Goal: Find contact information: Find contact information

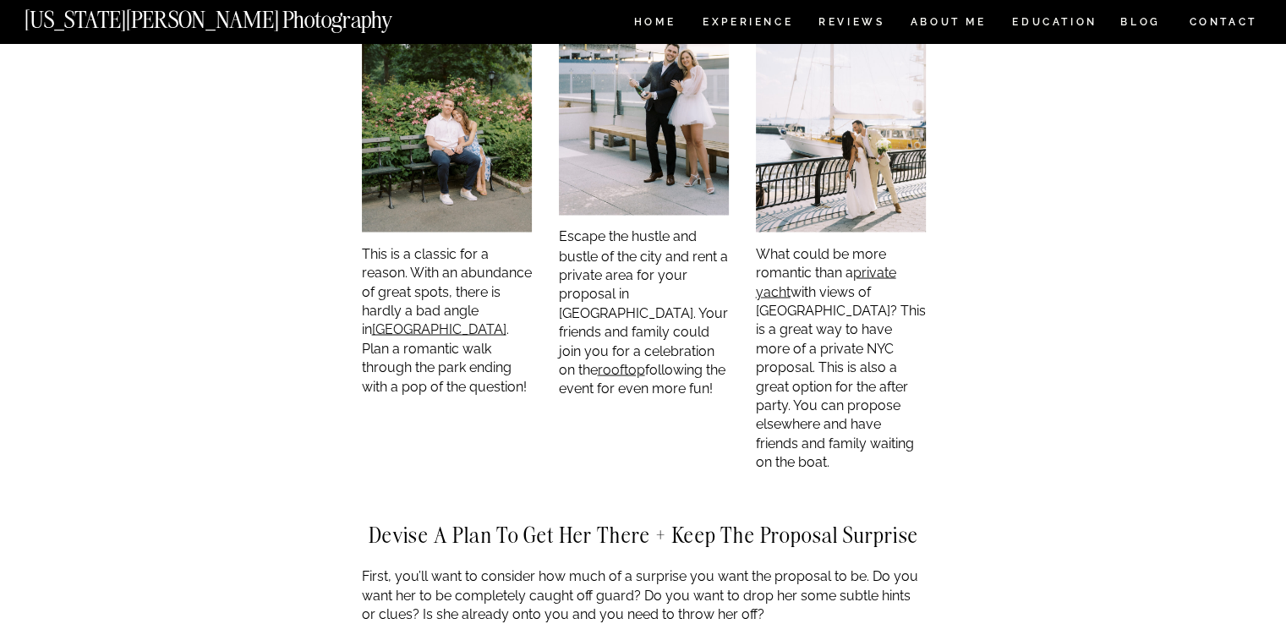
scroll to position [3044, 0]
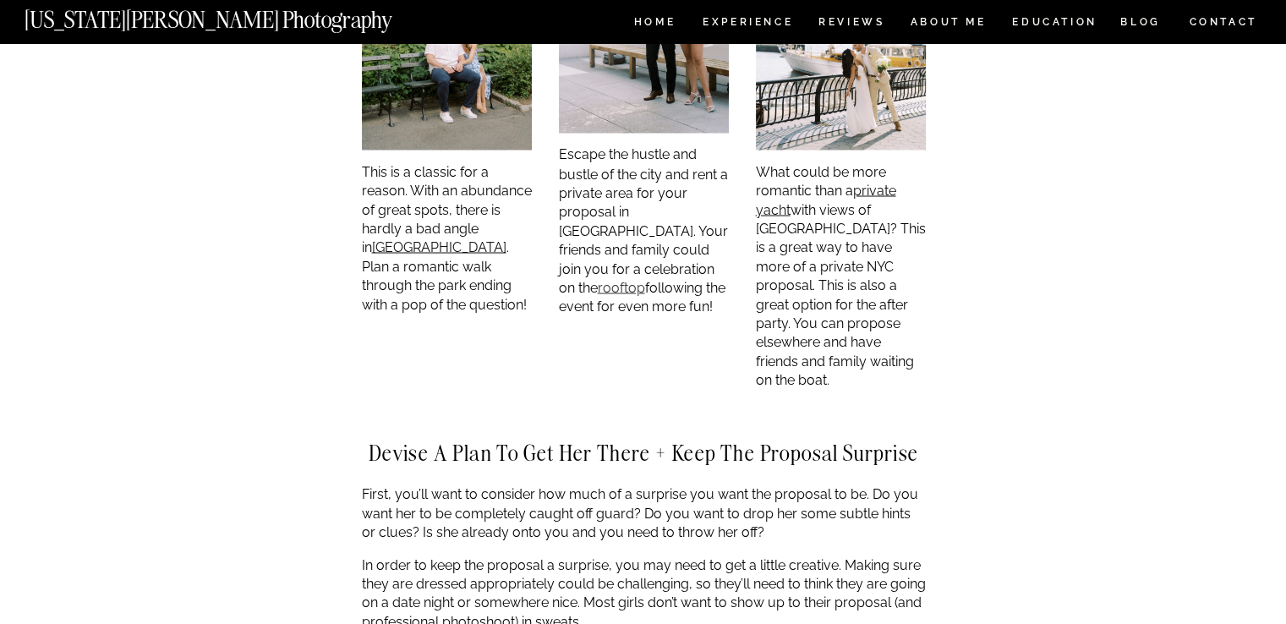
click at [633, 279] on link "rooftop" at bounding box center [621, 287] width 47 height 16
click at [632, 279] on link "rooftop" at bounding box center [621, 287] width 47 height 16
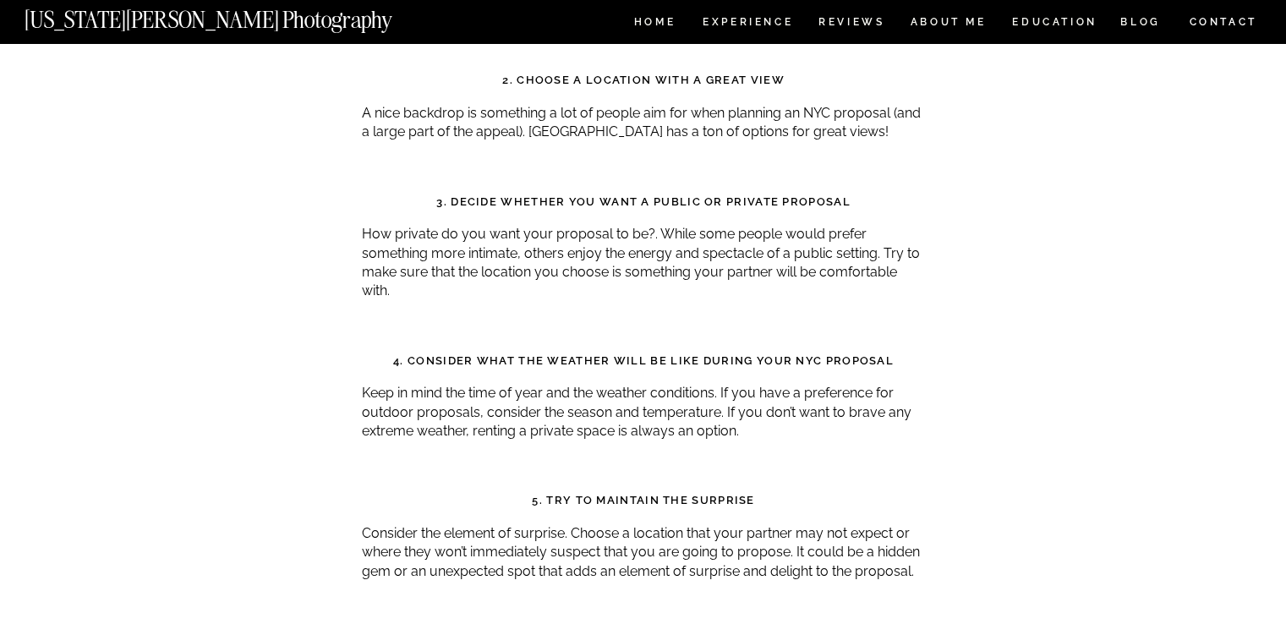
scroll to position [1184, 0]
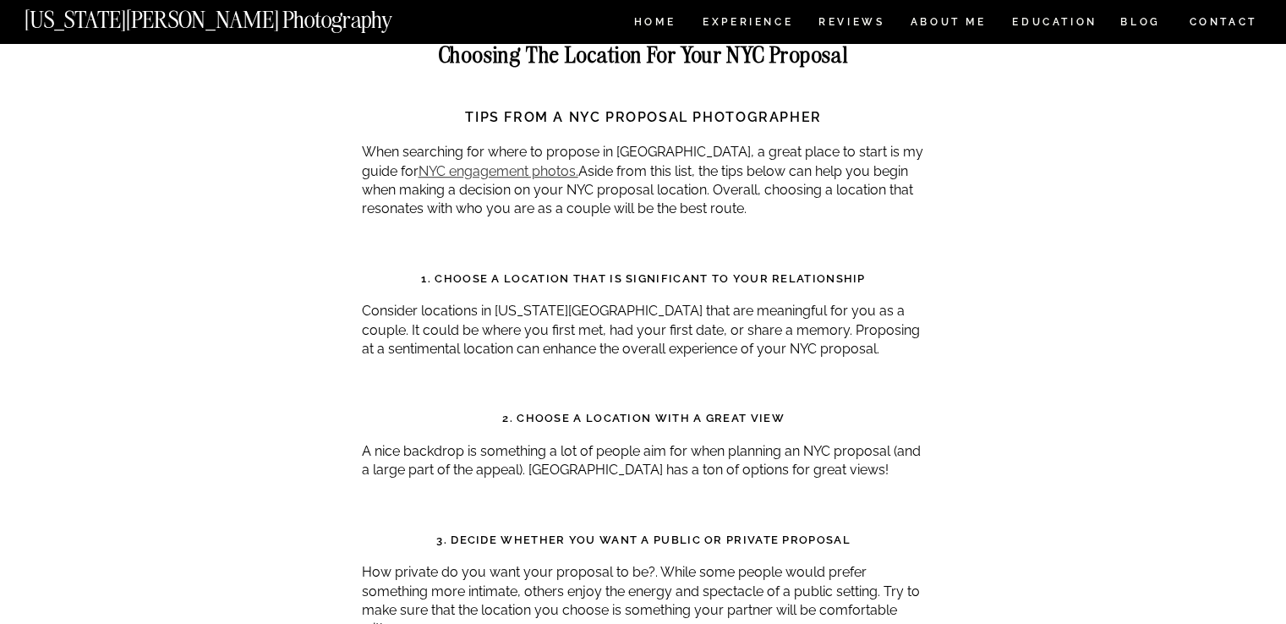
click at [453, 169] on link "NYC engagement photos." at bounding box center [499, 171] width 160 height 16
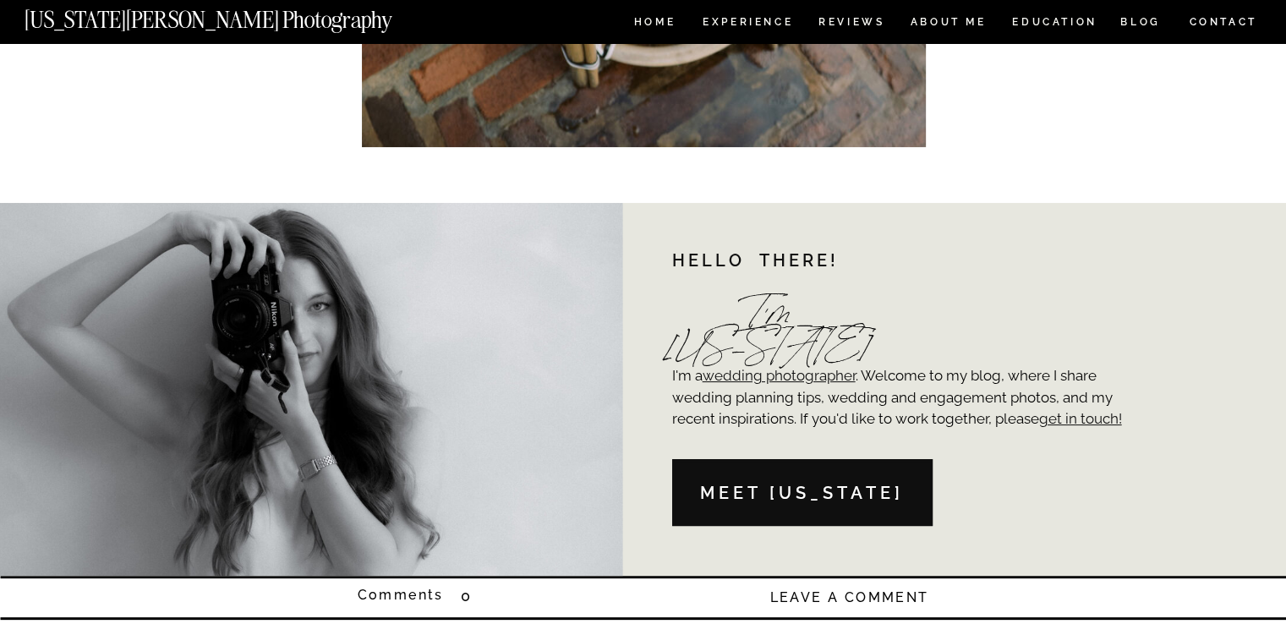
scroll to position [6510, 0]
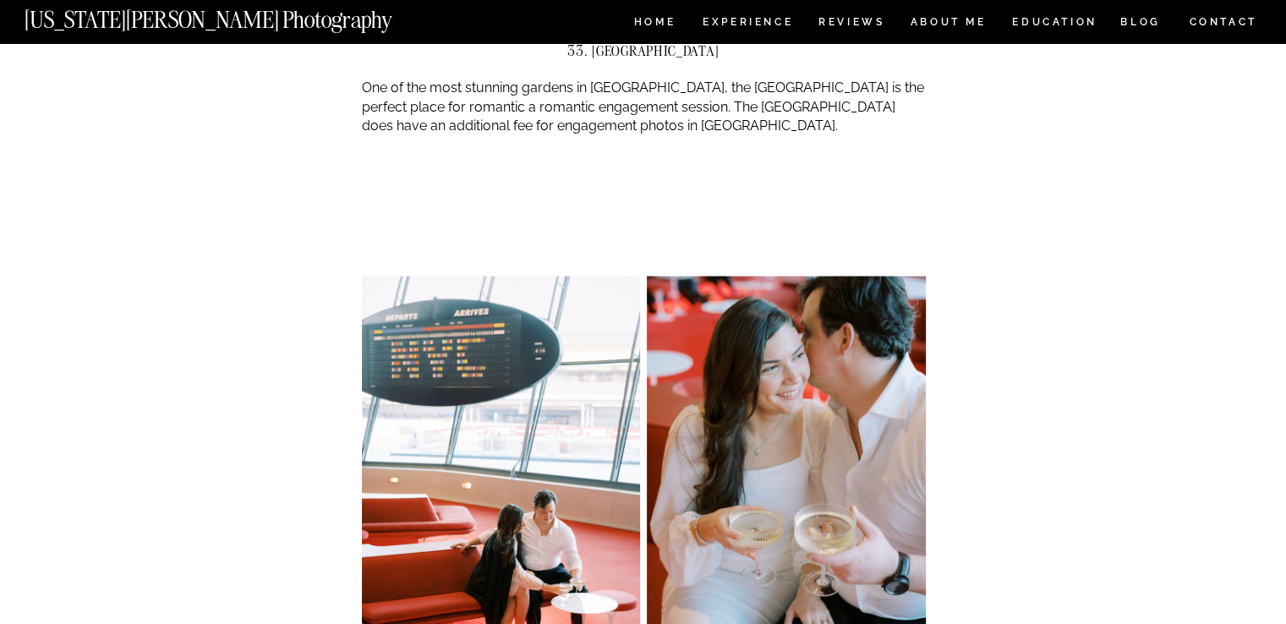
scroll to position [16656, 0]
